Goal: Unclear

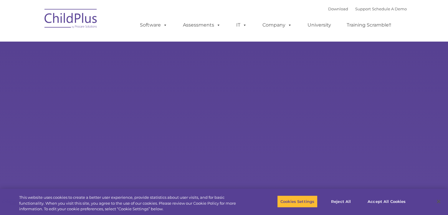
select select "MEDIUM"
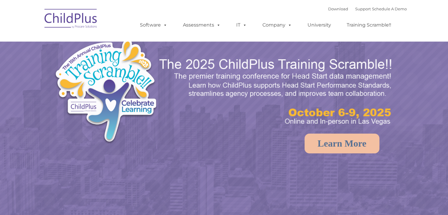
select select "MEDIUM"
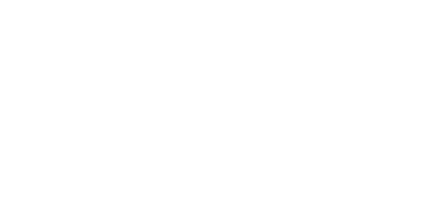
click at [0, 0] on html at bounding box center [0, 0] width 0 height 0
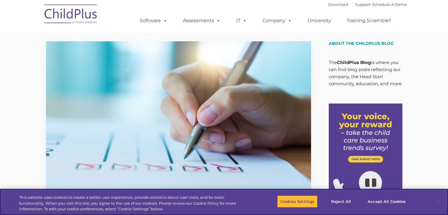
type input ""
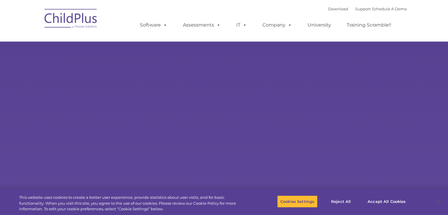
select select "MEDIUM"
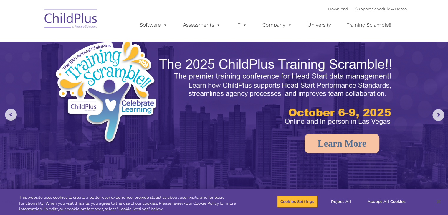
click at [156, 75] on img at bounding box center [129, 93] width 151 height 110
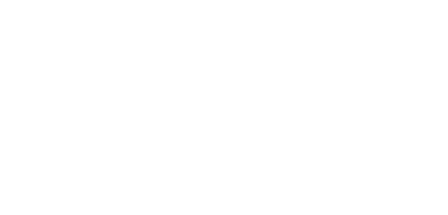
click at [0, 0] on html at bounding box center [0, 0] width 0 height 0
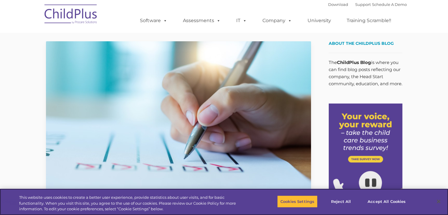
type input ""
